Goal: Find specific page/section: Find specific page/section

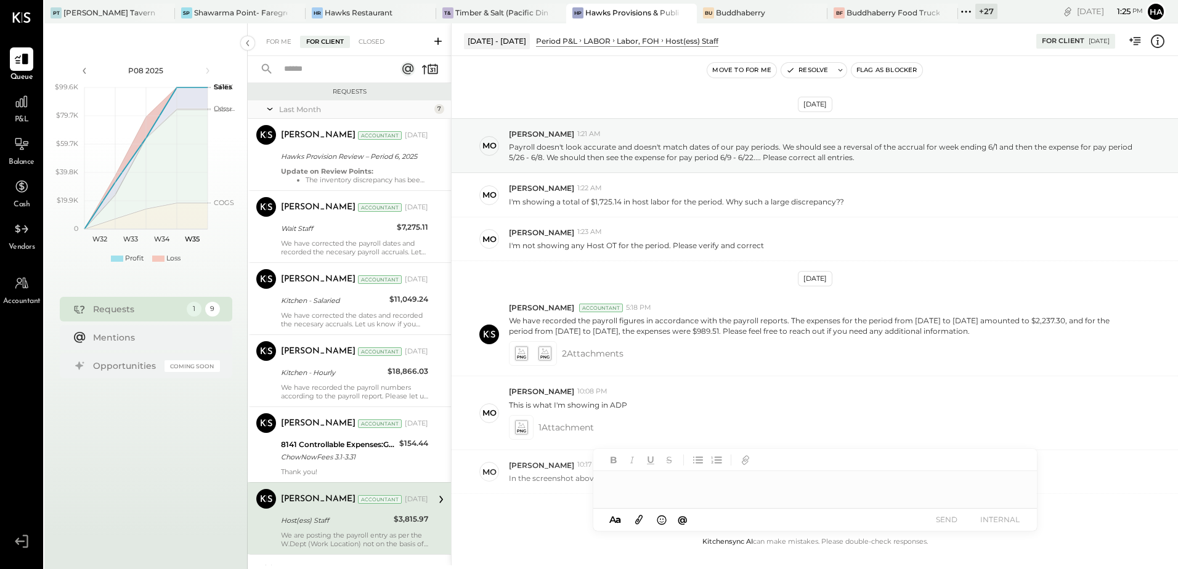
scroll to position [126, 0]
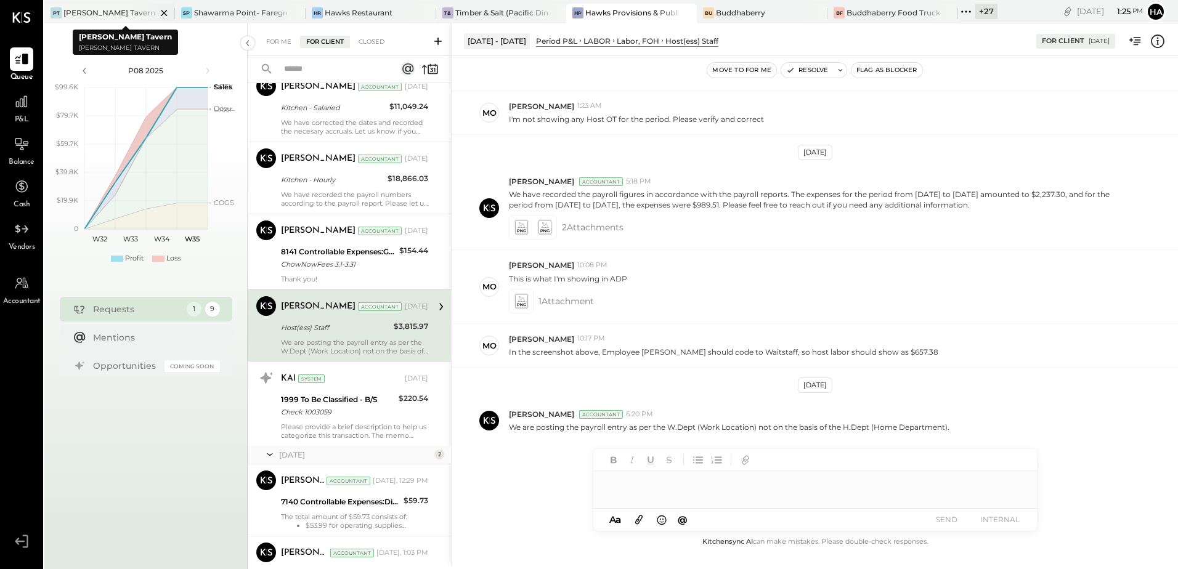
click at [86, 9] on div "[PERSON_NAME] Tavern" at bounding box center [109, 12] width 92 height 10
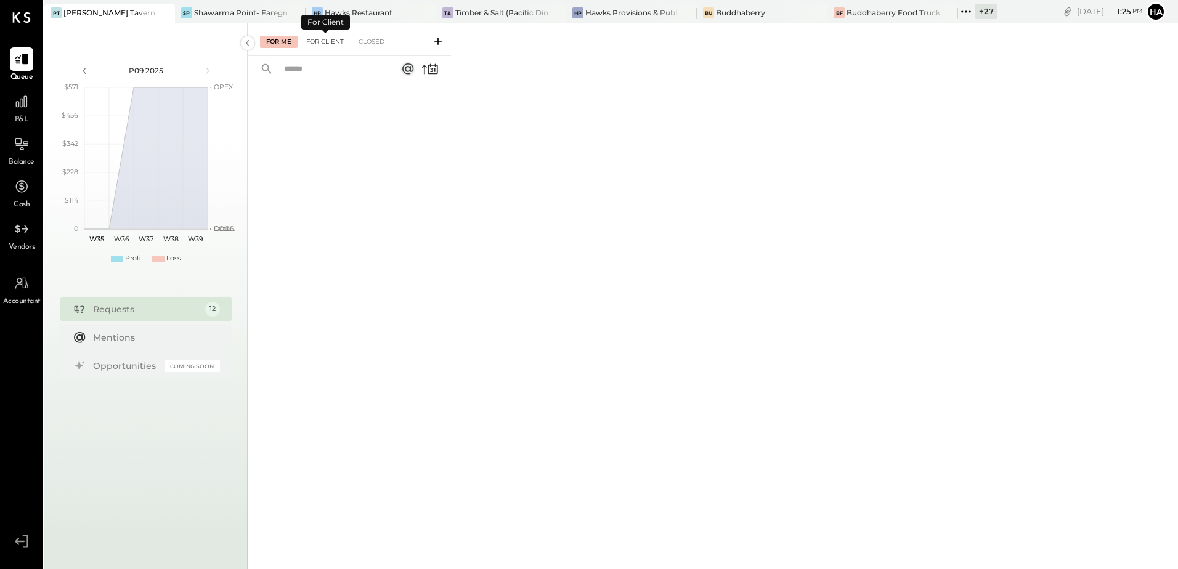
click at [317, 42] on div "For Client" at bounding box center [325, 42] width 50 height 12
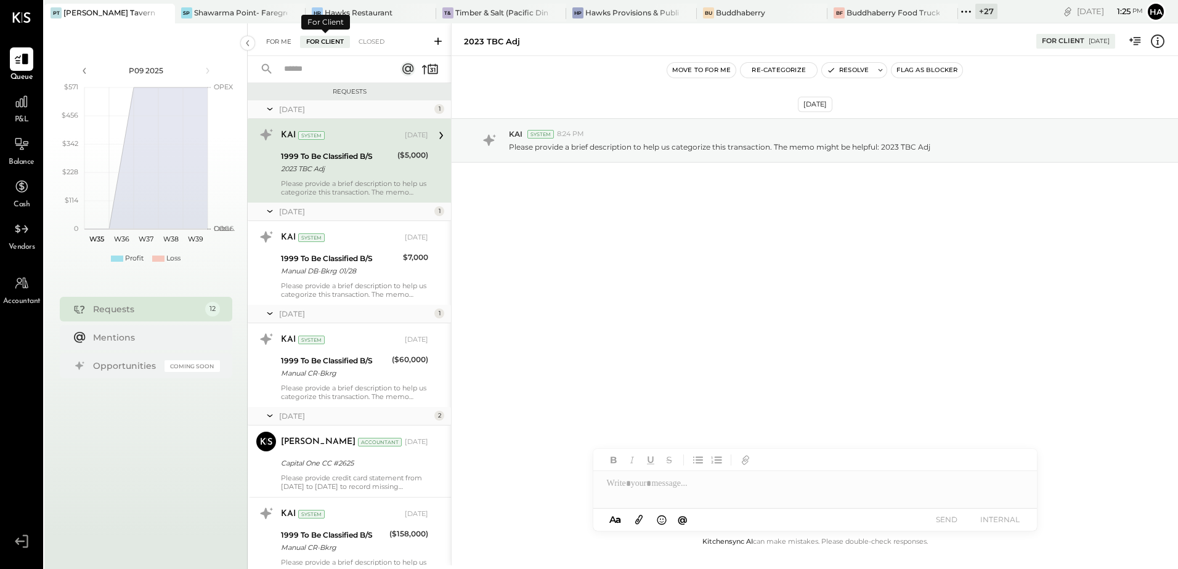
click at [286, 41] on div "For Me" at bounding box center [279, 42] width 38 height 12
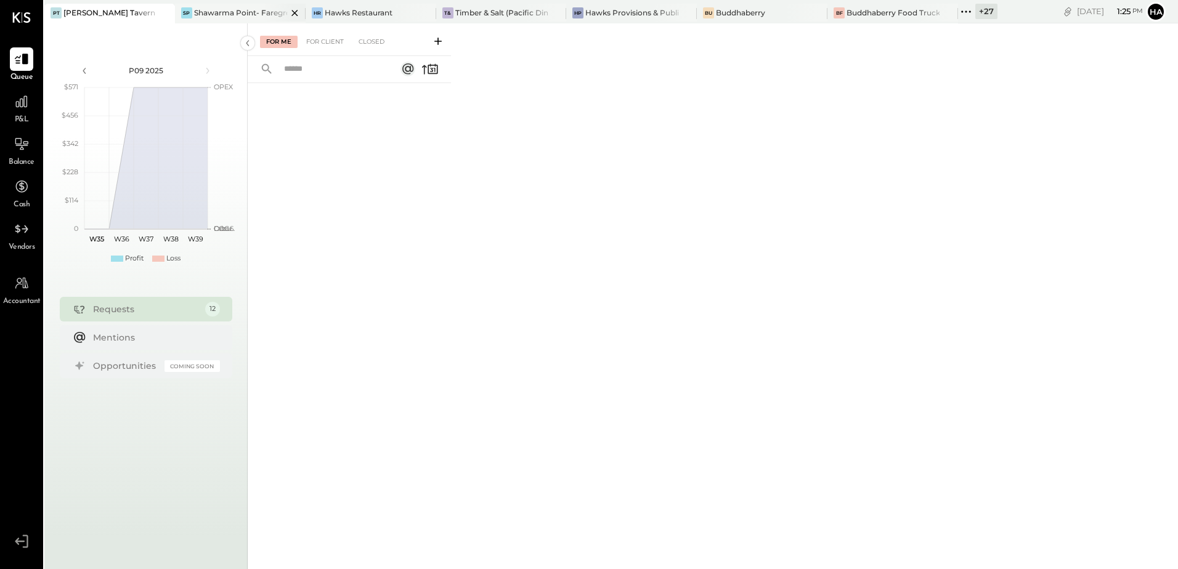
click at [199, 12] on div "Shawarma Point- Fareground" at bounding box center [240, 12] width 93 height 10
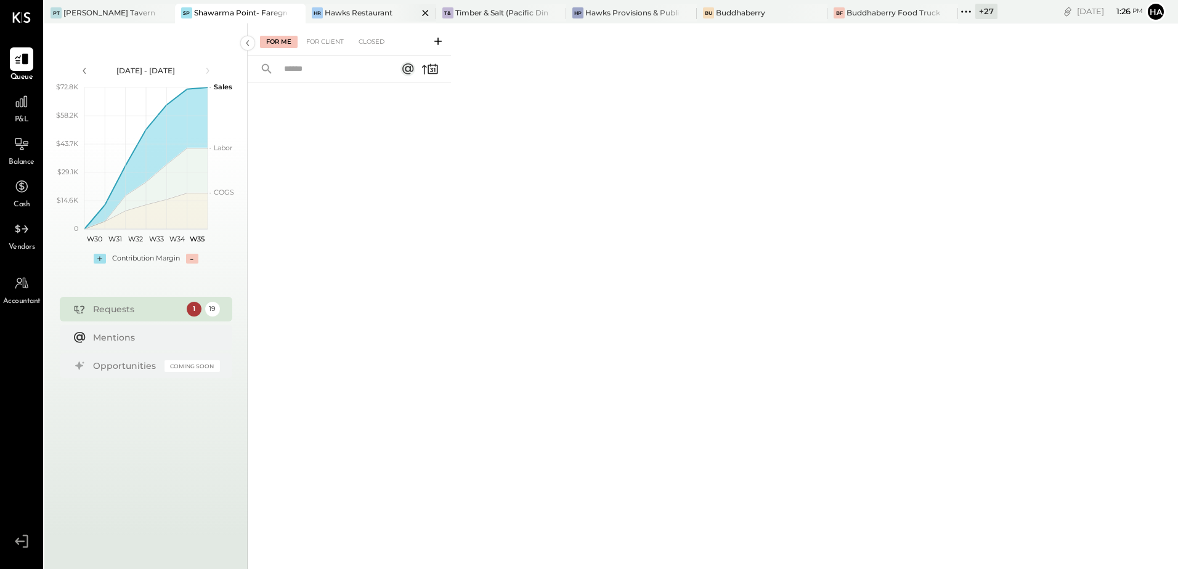
click at [359, 9] on div "Hawks Restaurant" at bounding box center [359, 12] width 68 height 10
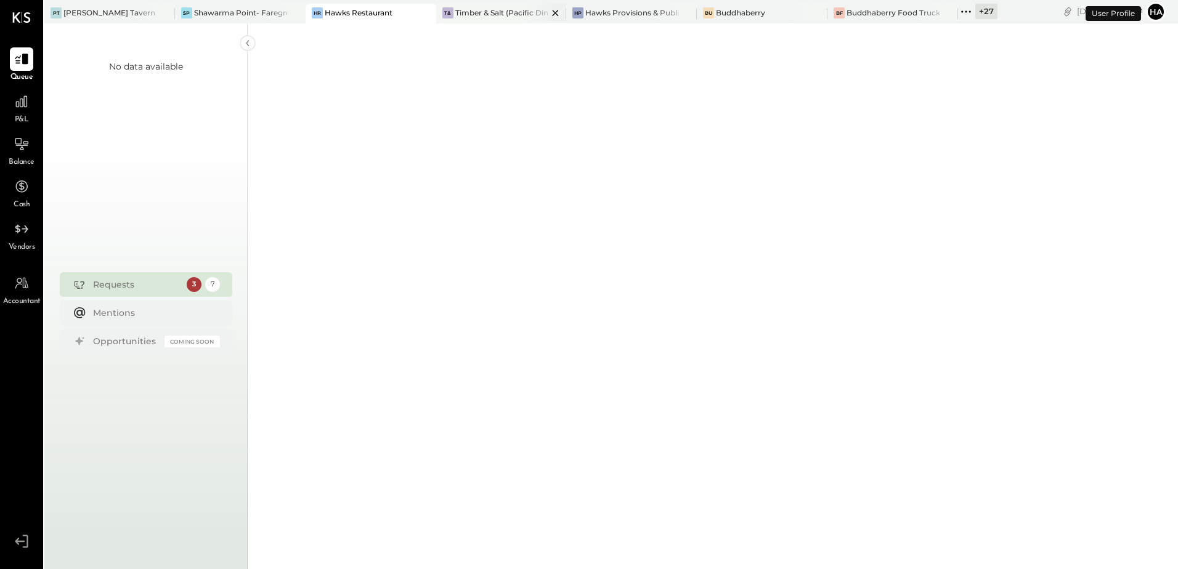
click at [490, 14] on div "Timber & Salt (Pacific Dining CA1 LLC)" at bounding box center [501, 12] width 93 height 10
click at [627, 9] on div "Hawks Provisions & Public House" at bounding box center [631, 12] width 93 height 10
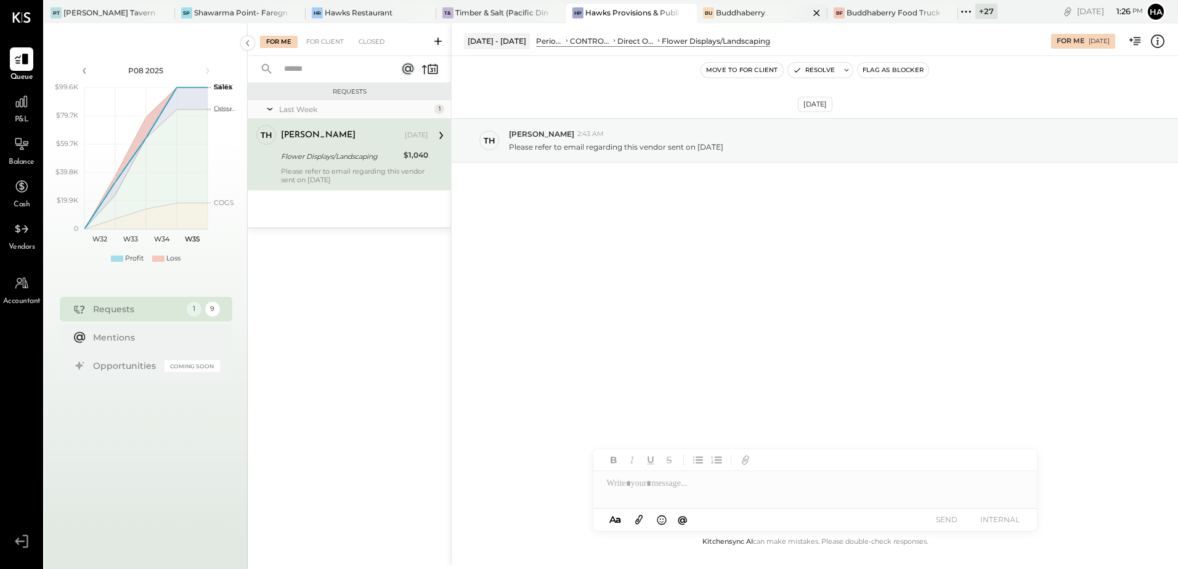
click at [761, 13] on div "Buddhaberry" at bounding box center [740, 12] width 49 height 10
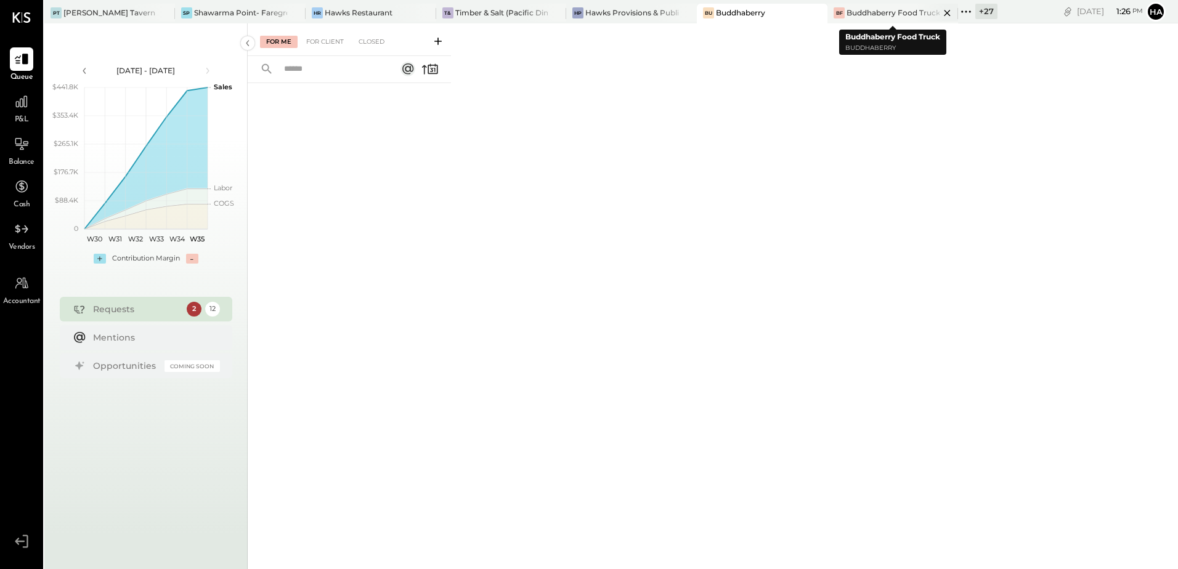
click at [881, 13] on div "Buddhaberry Food Truck" at bounding box center [892, 12] width 93 height 10
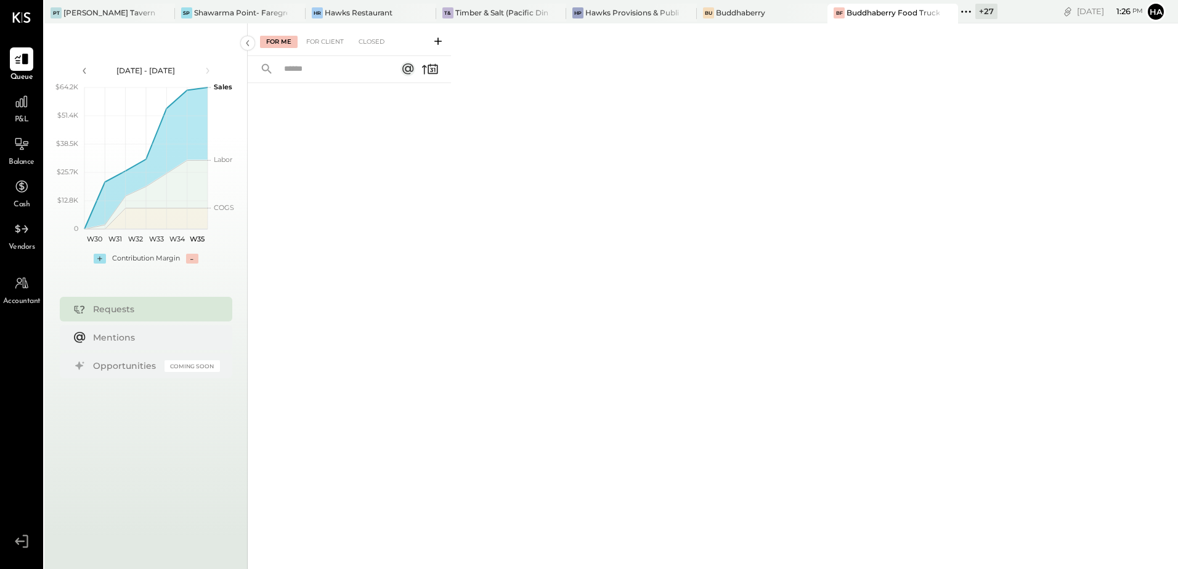
click at [986, 11] on div "+ 27" at bounding box center [986, 11] width 22 height 15
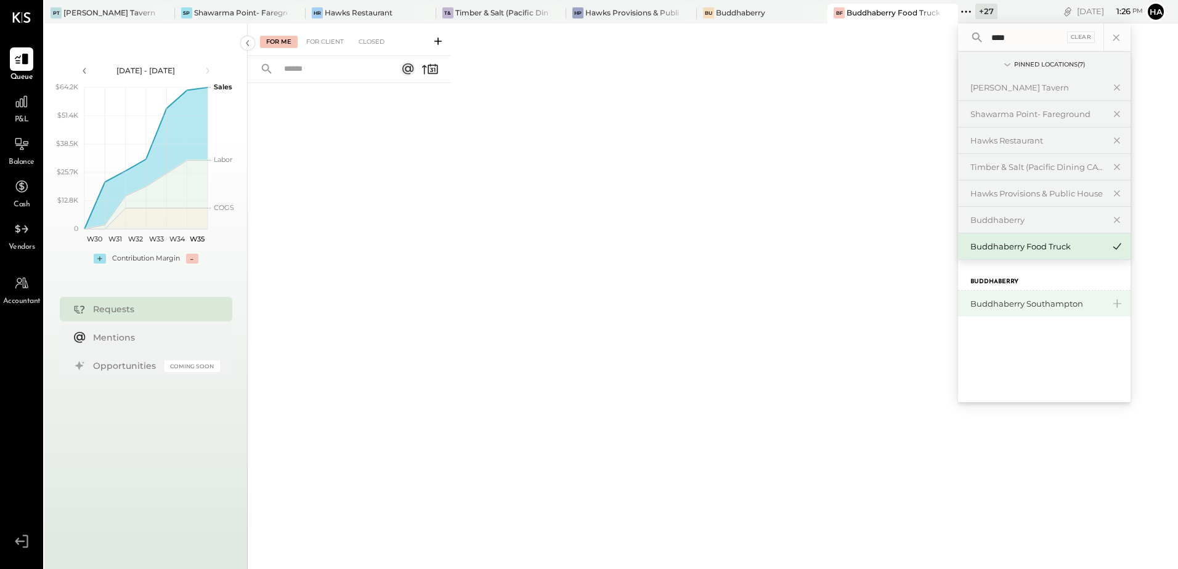
type input "****"
click at [1020, 299] on div "Buddhaberry Southampton" at bounding box center [1036, 304] width 133 height 12
